Goal: Information Seeking & Learning: Learn about a topic

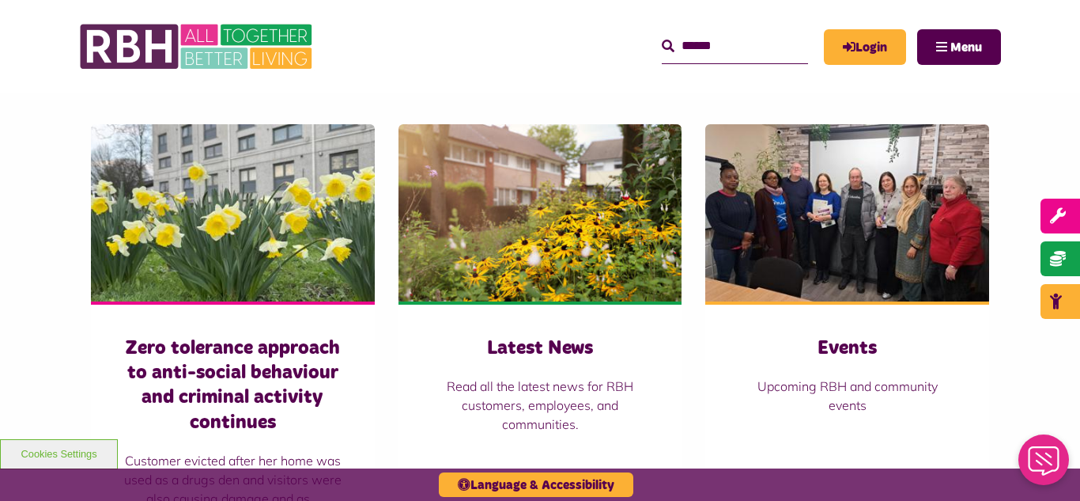
scroll to position [1044, 0]
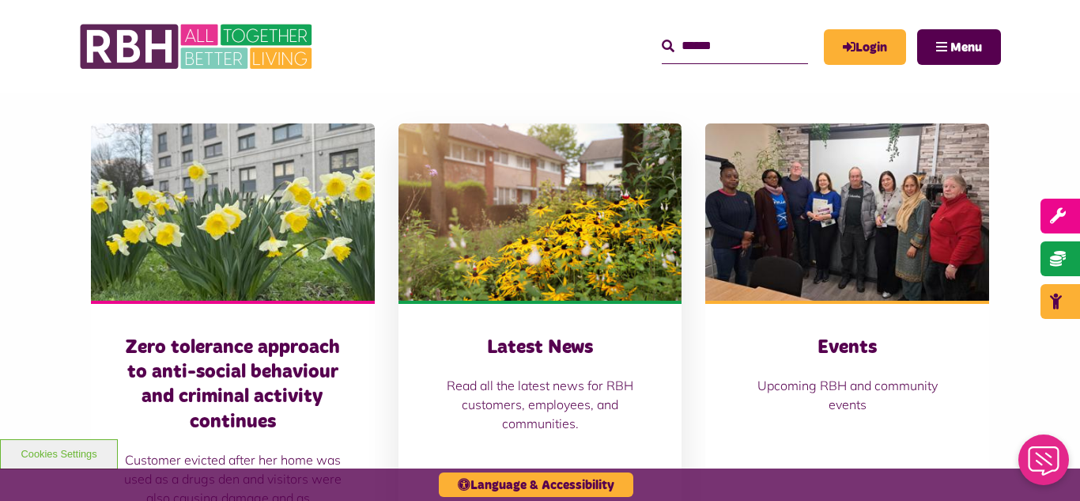
click at [559, 209] on img at bounding box center [541, 211] width 284 height 177
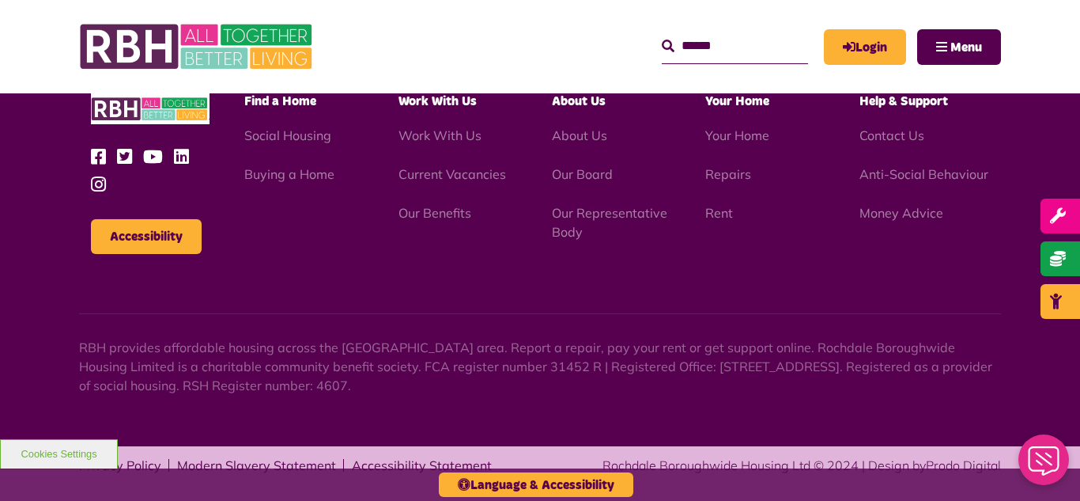
scroll to position [1722, 0]
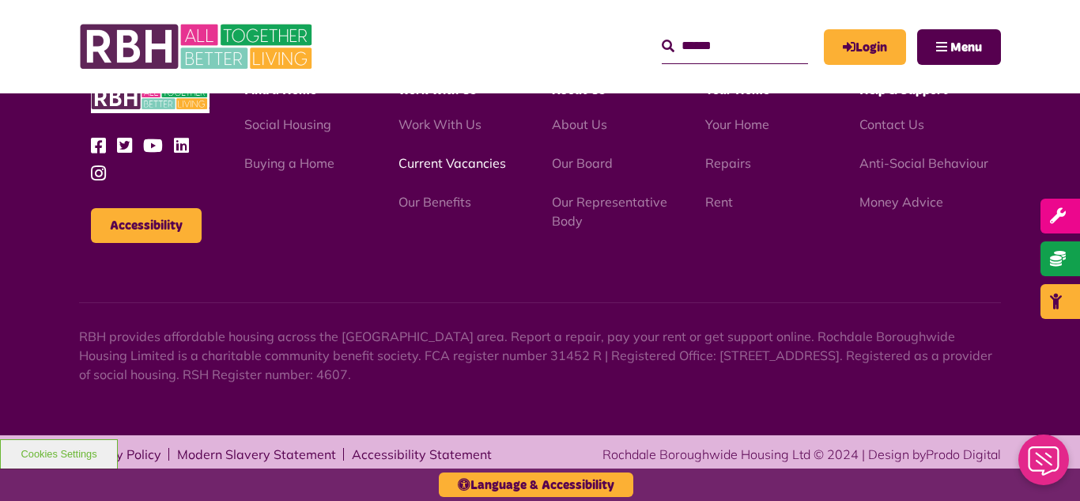
click at [425, 163] on link "Current Vacancies" at bounding box center [453, 163] width 108 height 16
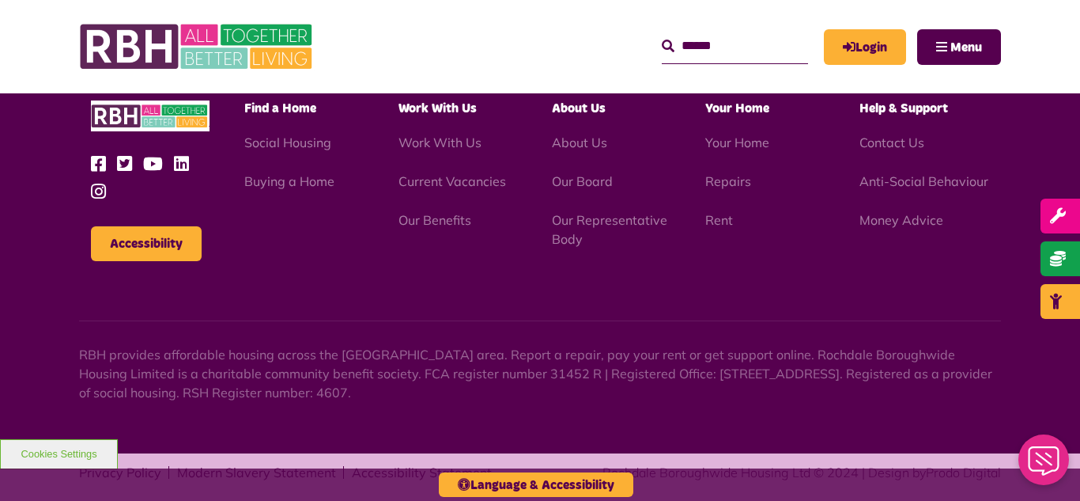
scroll to position [1859, 0]
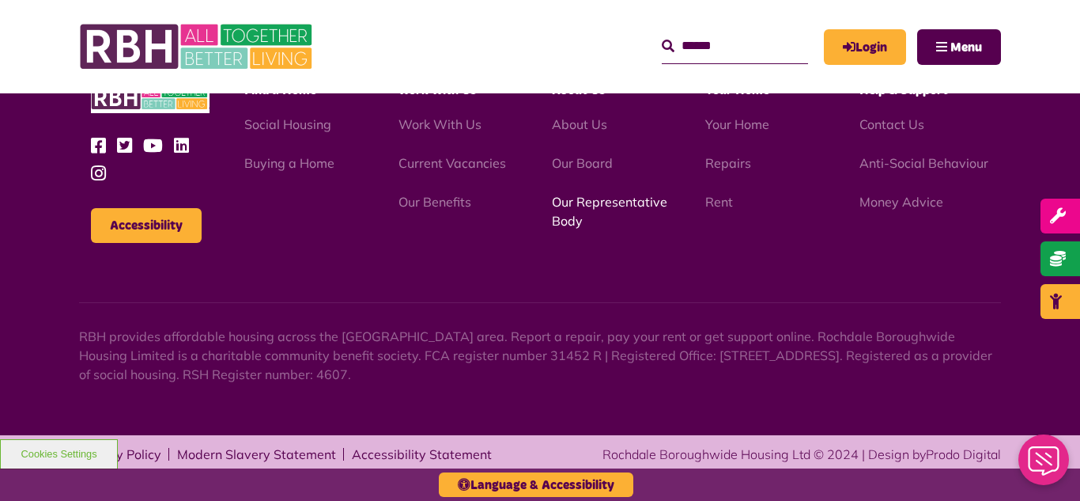
click at [592, 205] on link "Our Representative Body" at bounding box center [609, 211] width 115 height 35
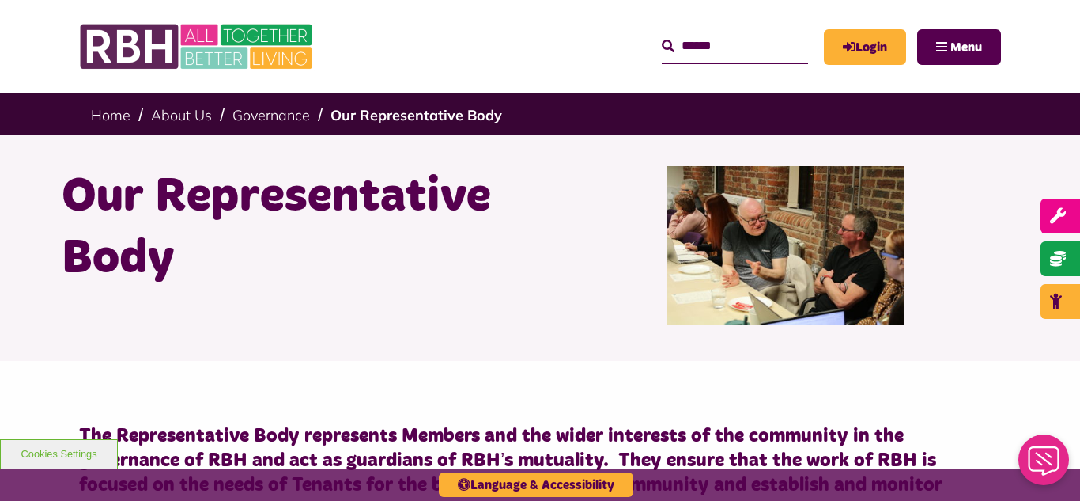
click at [28, 204] on div "Our Representative Body" at bounding box center [540, 247] width 1080 height 226
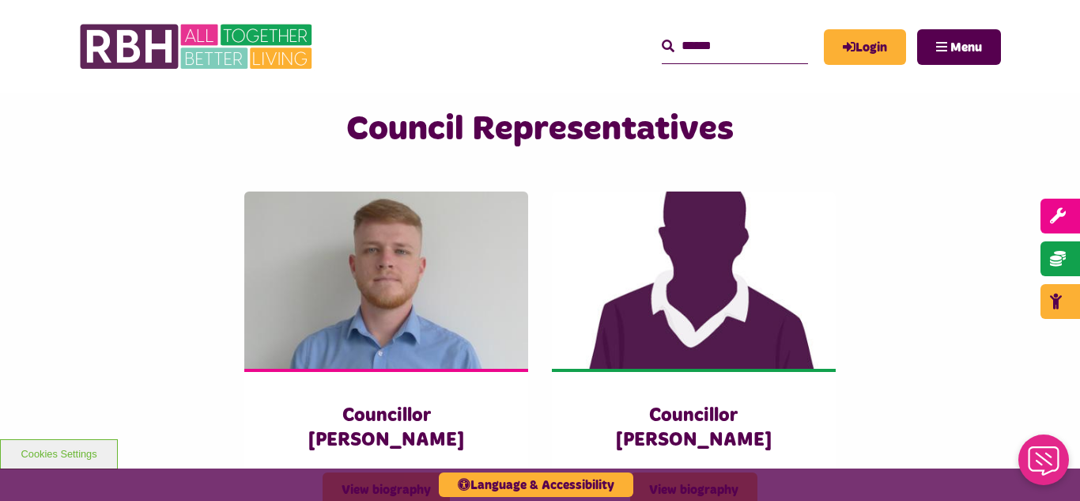
scroll to position [3417, 0]
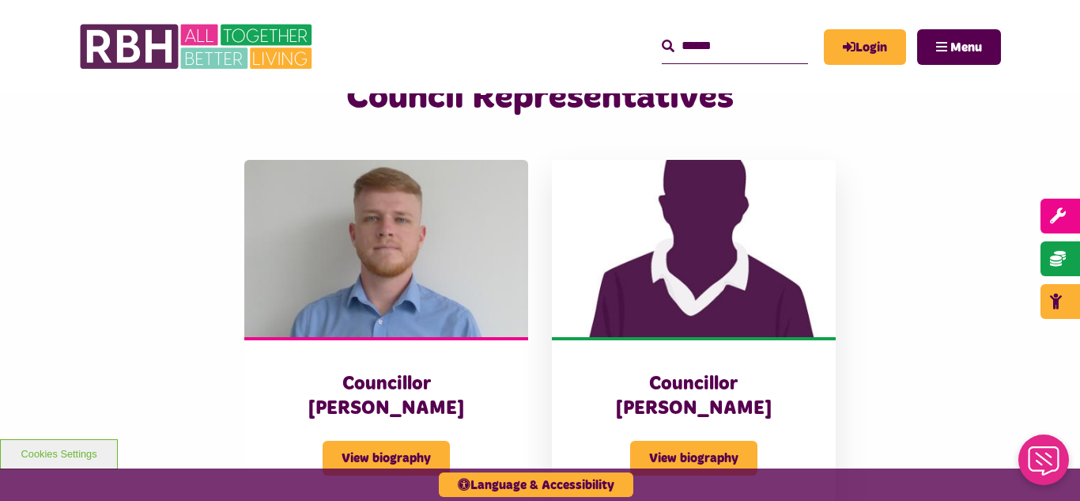
click at [707, 250] on img at bounding box center [694, 248] width 284 height 177
click at [72, 217] on div "Council Representatives Councillor Dylan Williams View biography Councillor Sha…" at bounding box center [540, 307] width 1080 height 480
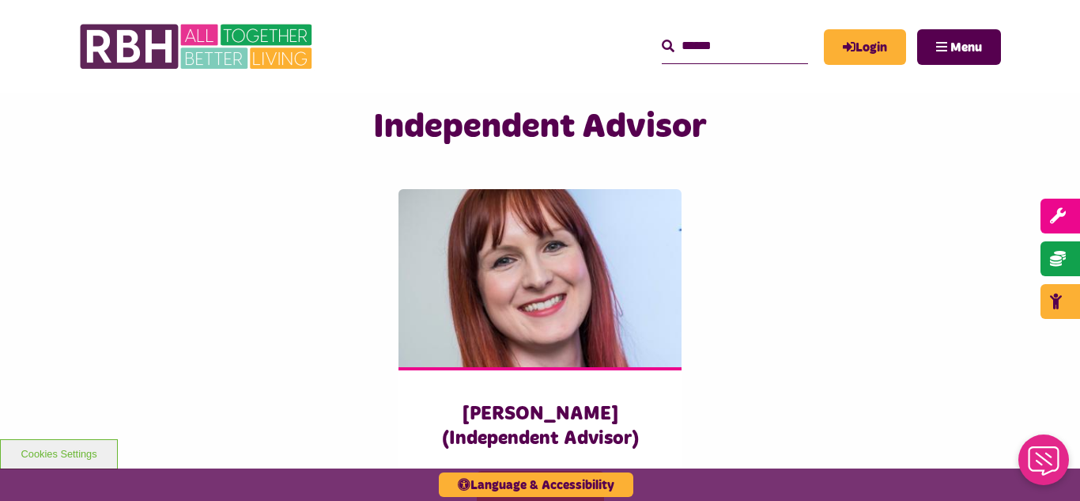
scroll to position [3892, 0]
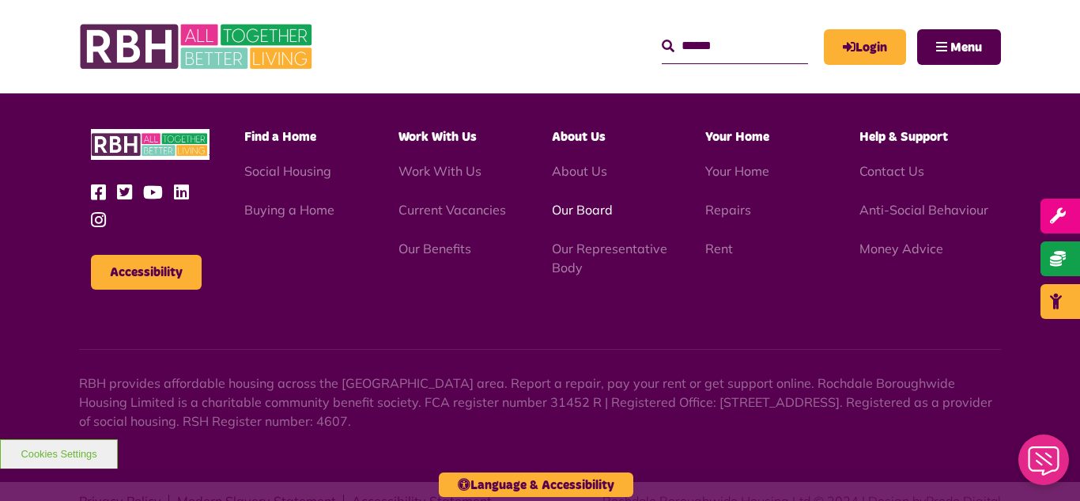
click at [583, 202] on link "Our Board" at bounding box center [582, 210] width 61 height 16
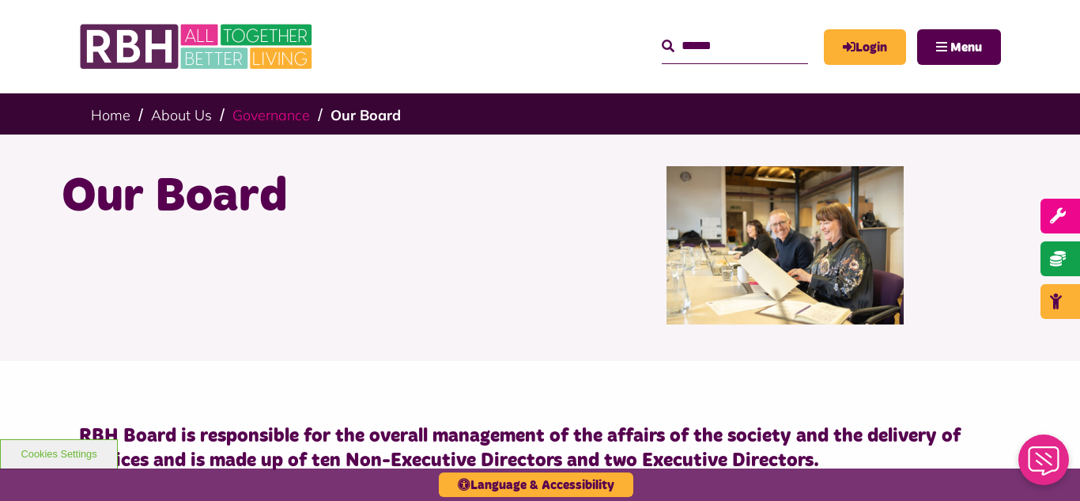
click at [283, 115] on link "Governance" at bounding box center [272, 115] width 78 height 18
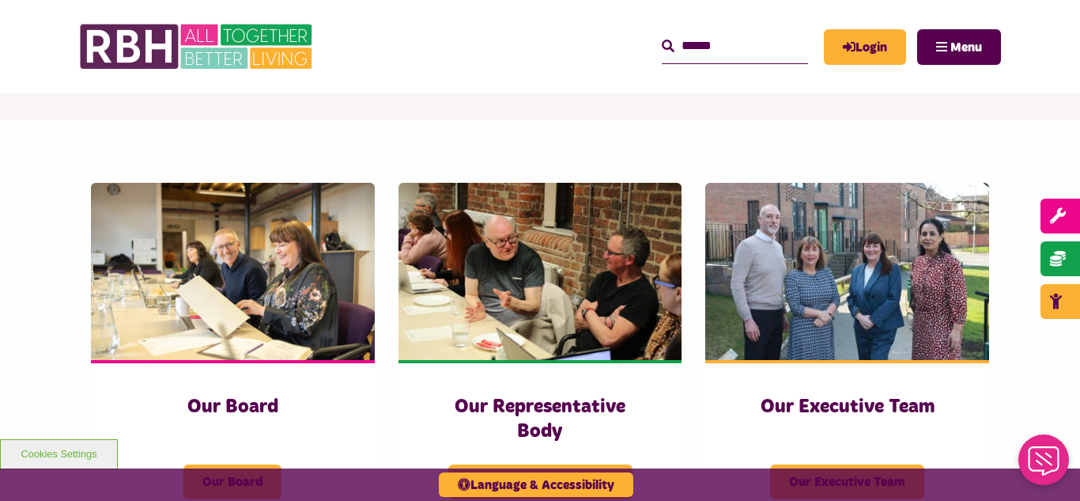
scroll to position [190, 0]
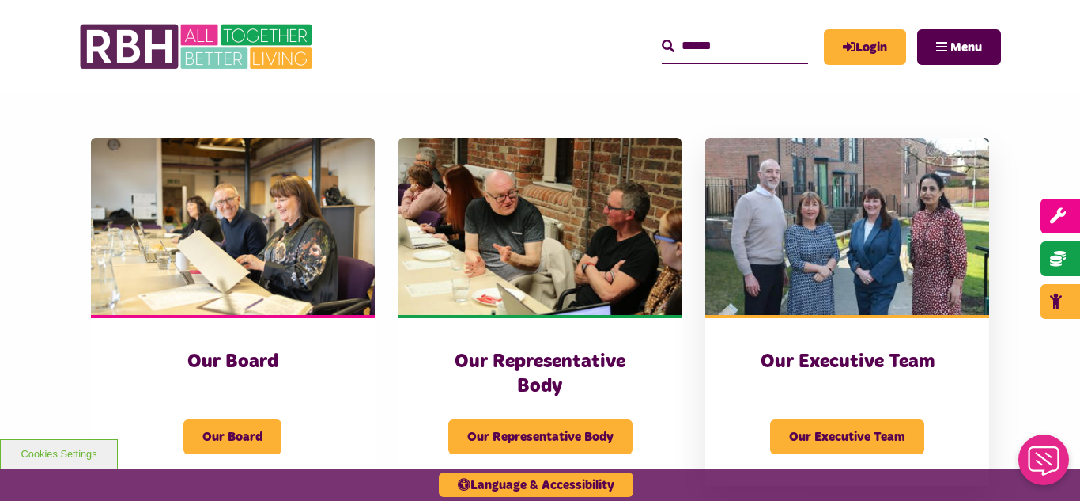
click at [892, 256] on img at bounding box center [848, 226] width 284 height 177
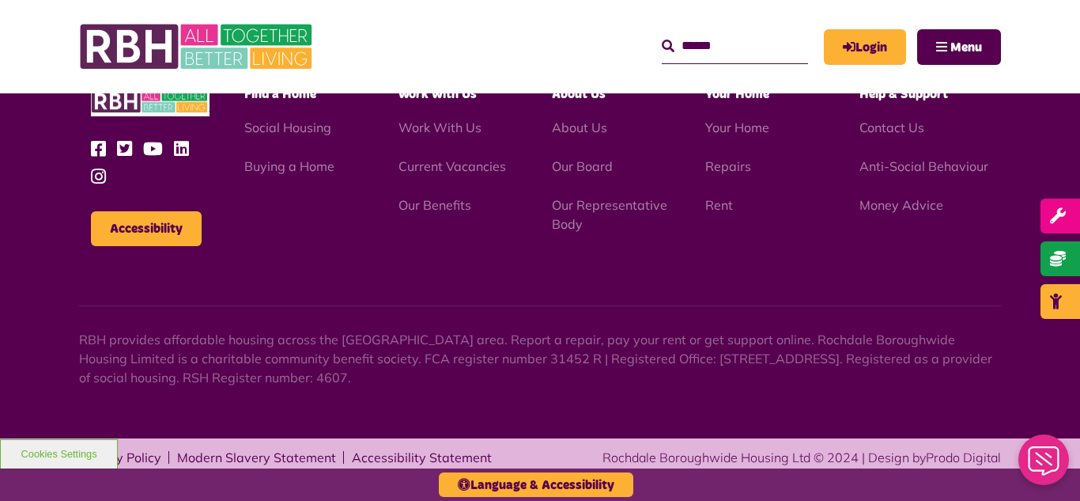
scroll to position [1226, 0]
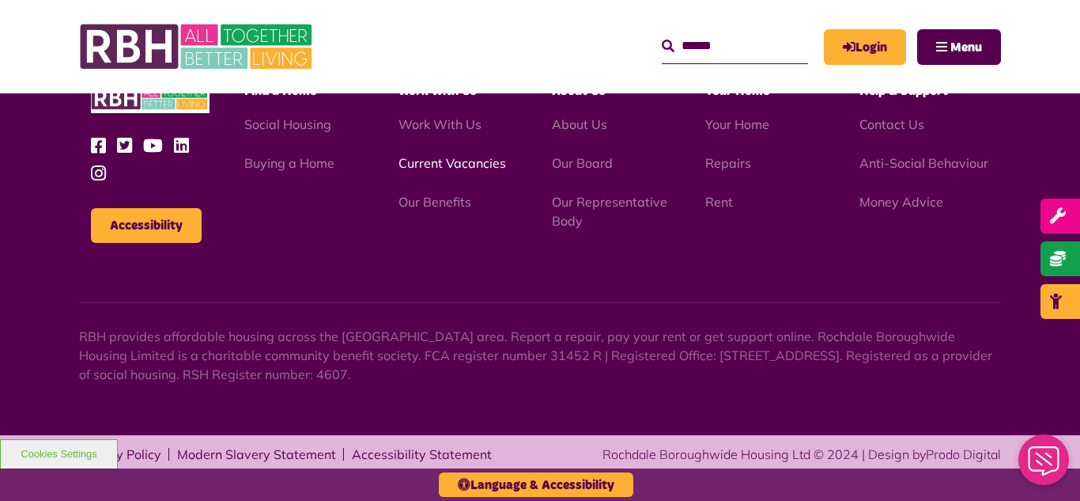
click at [428, 162] on link "Current Vacancies" at bounding box center [453, 163] width 108 height 16
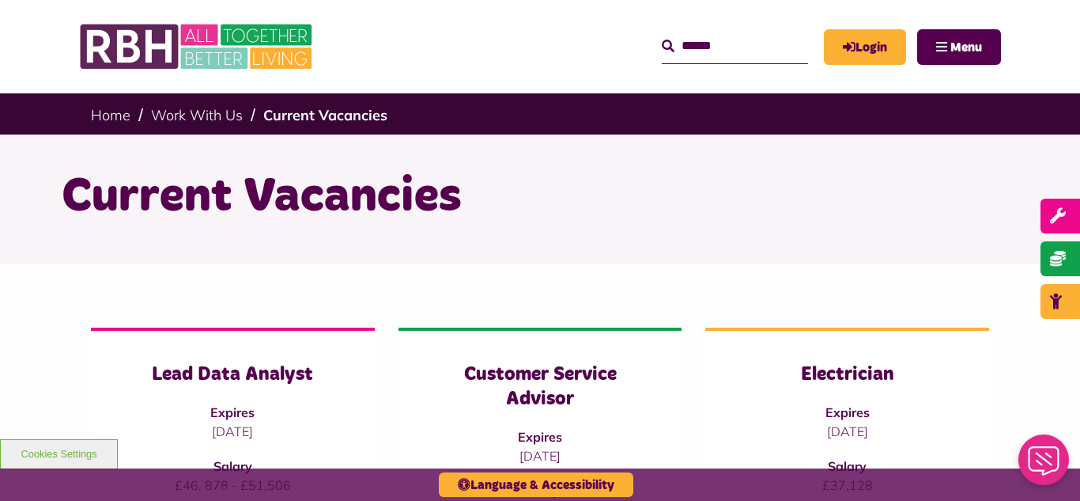
click at [41, 254] on div "Current Vacancies" at bounding box center [540, 199] width 1080 height 130
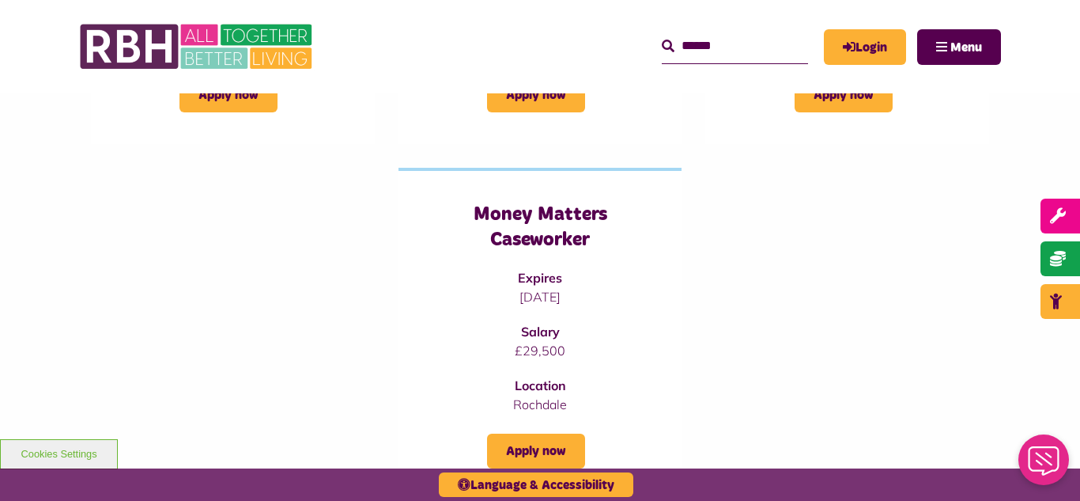
scroll to position [538, 0]
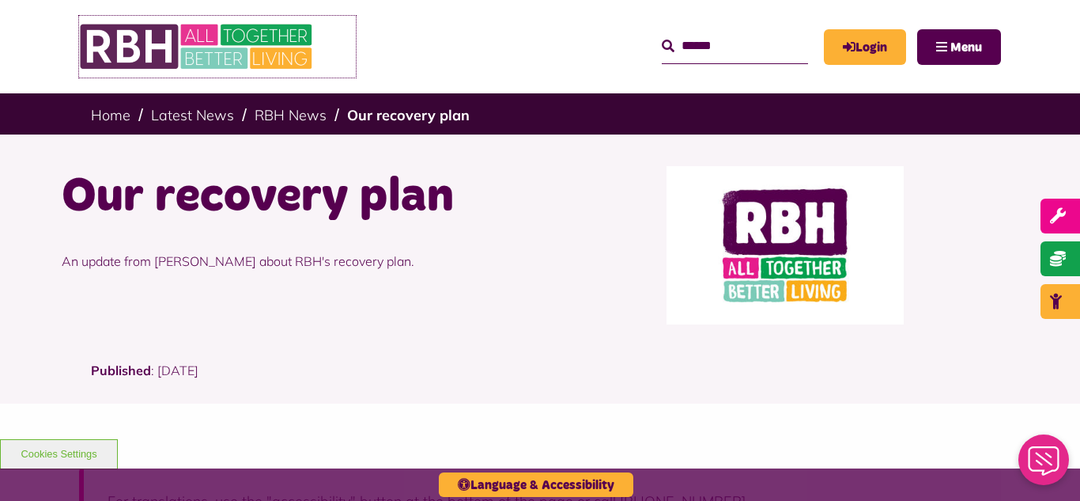
click at [215, 42] on img at bounding box center [197, 47] width 237 height 62
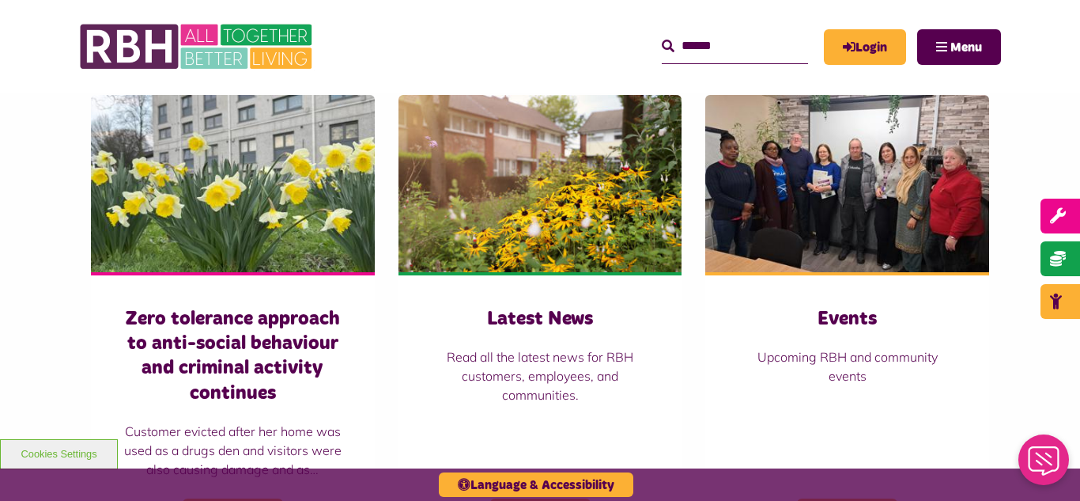
scroll to position [1076, 0]
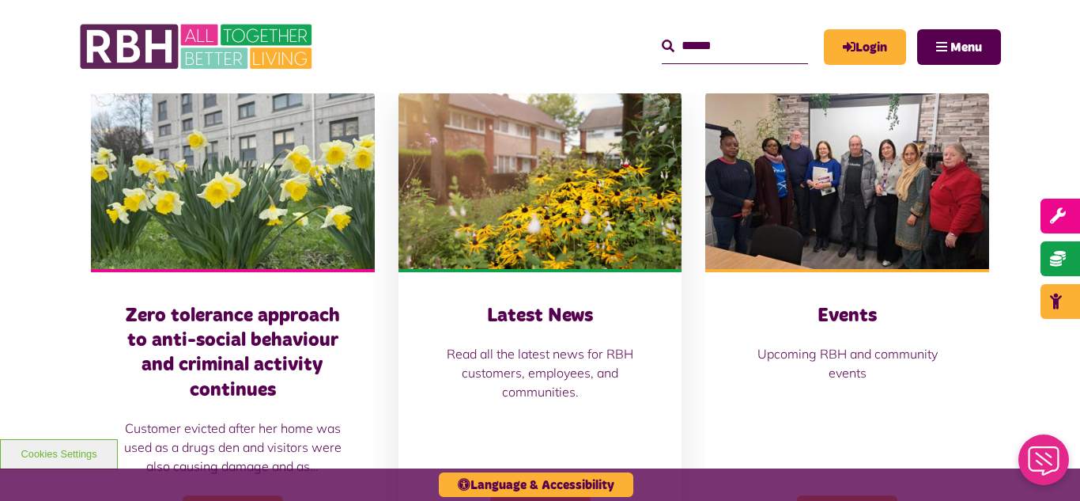
click at [547, 138] on img at bounding box center [541, 180] width 284 height 177
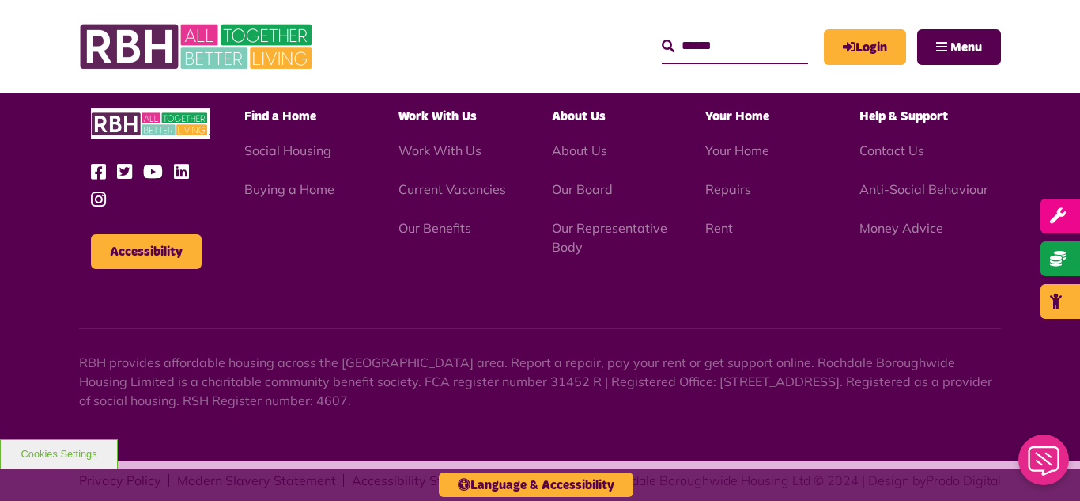
scroll to position [1722, 0]
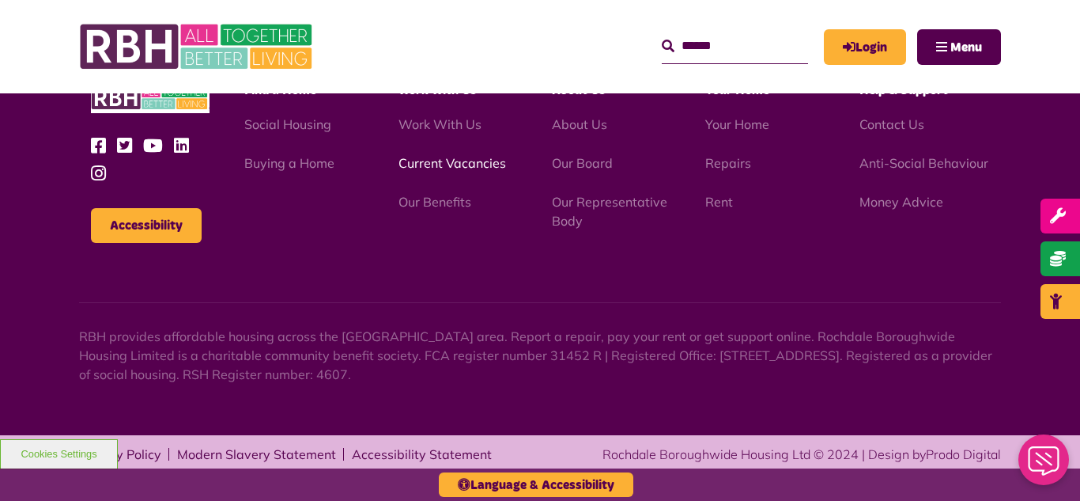
click at [468, 165] on link "Current Vacancies" at bounding box center [453, 163] width 108 height 16
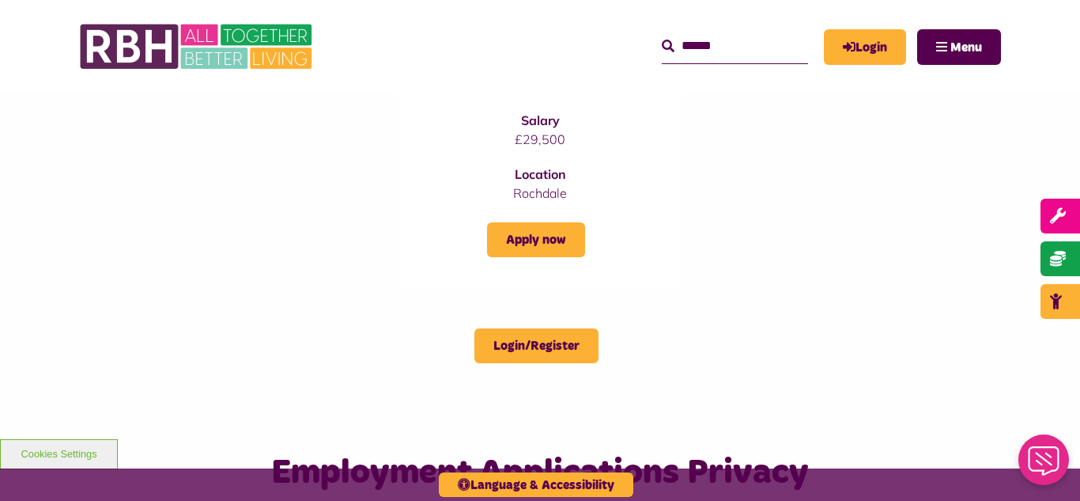
scroll to position [759, 0]
